Goal: Find contact information: Find contact information

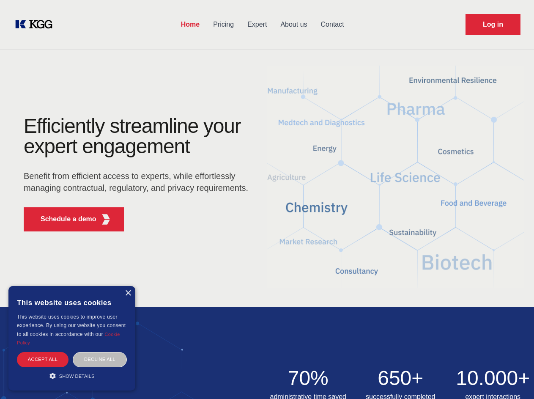
click at [267, 199] on div "Efficiently streamline your expert engagement Benefit from efficient access to …" at bounding box center [138, 177] width 257 height 122
click at [63, 219] on p "Schedule a demo" at bounding box center [69, 219] width 56 height 10
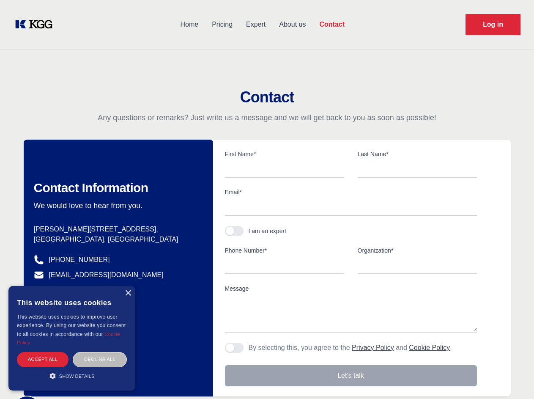
click at [128, 293] on div "× This website uses cookies This website uses cookies to improve user experienc…" at bounding box center [71, 338] width 127 height 105
click at [43, 359] on div "Accept all" at bounding box center [43, 359] width 52 height 15
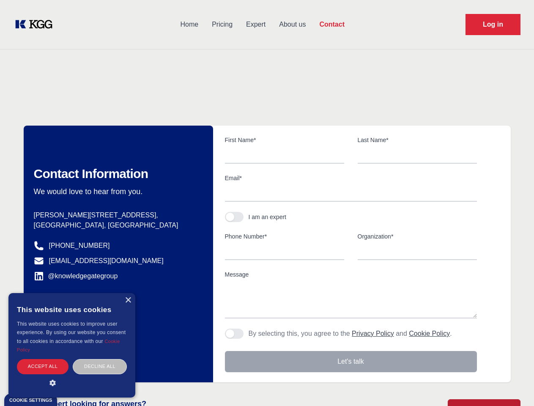
click at [100, 359] on div "Decline all" at bounding box center [100, 366] width 54 height 15
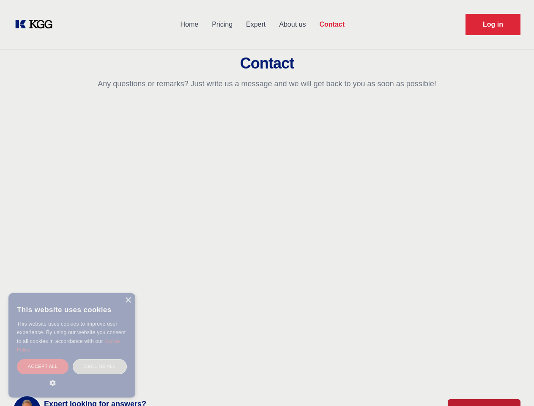
click at [72, 376] on main "Contact Any questions or remarks? Just write us a message and we will get back …" at bounding box center [267, 220] width 534 height 440
